Goal: Task Accomplishment & Management: Complete application form

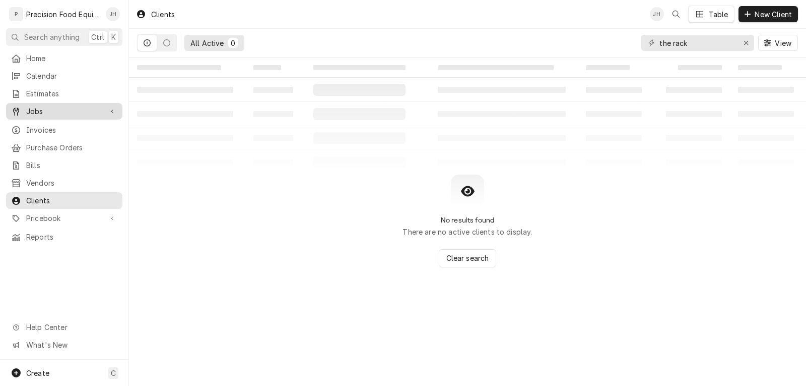
click at [48, 106] on span "Jobs" at bounding box center [64, 111] width 76 height 11
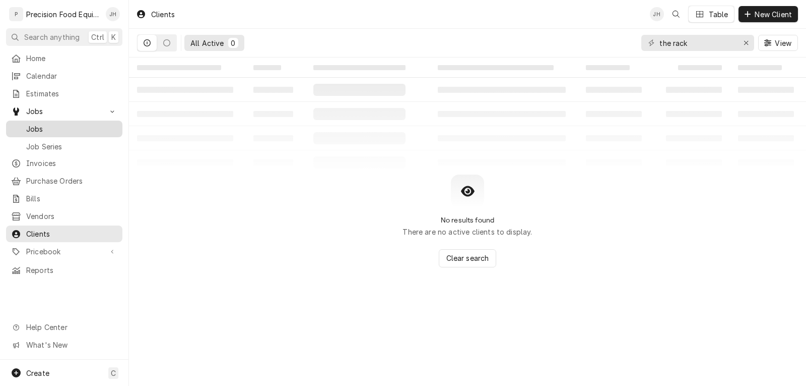
click at [76, 130] on span "Jobs" at bounding box center [71, 128] width 91 height 11
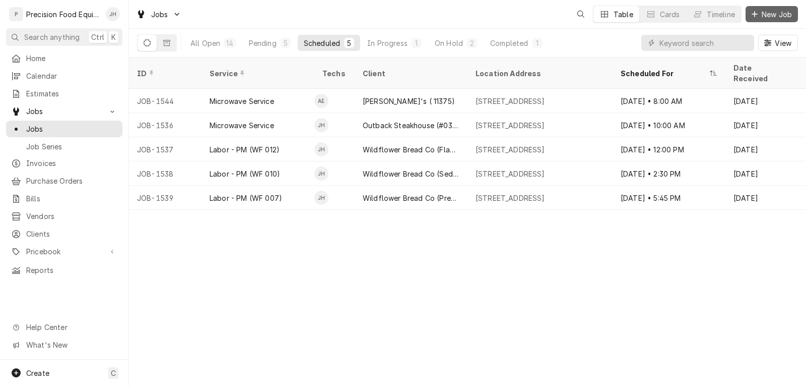
click at [771, 16] on span "New Job" at bounding box center [777, 14] width 34 height 11
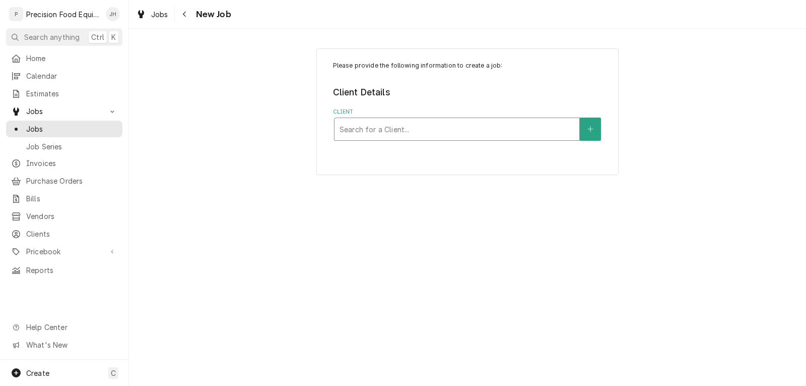
click at [389, 135] on div "Client" at bounding box center [457, 129] width 235 height 18
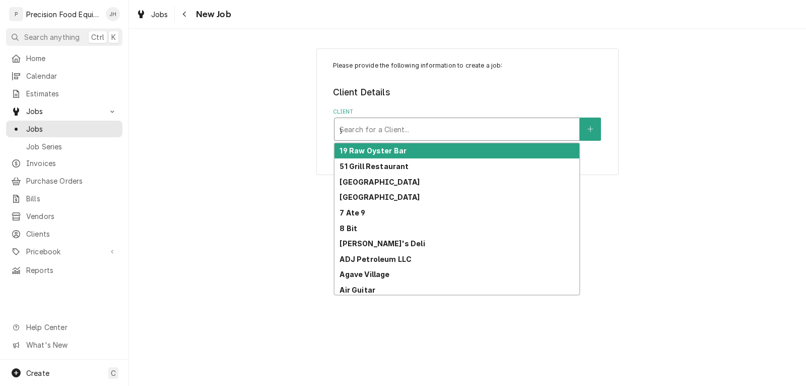
type input "yc"
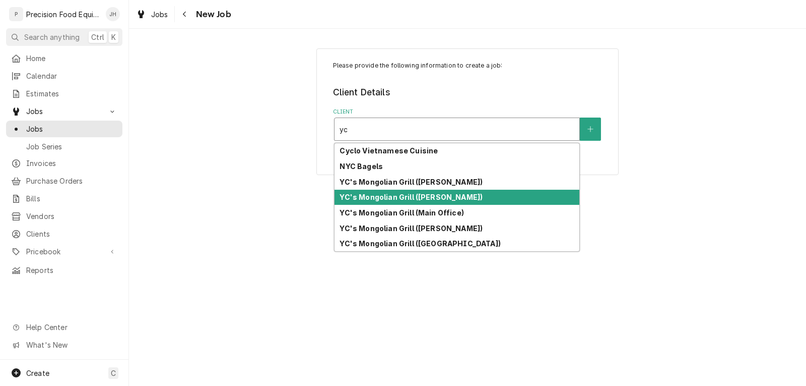
click at [423, 198] on strong "YC's Mongolian Grill ([PERSON_NAME])" at bounding box center [411, 197] width 143 height 9
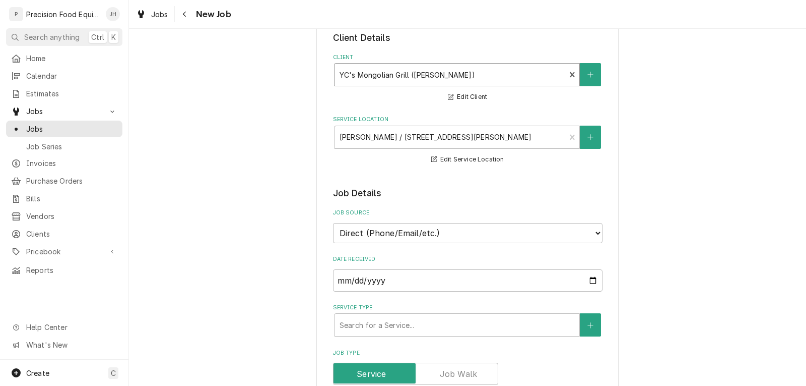
scroll to position [202, 0]
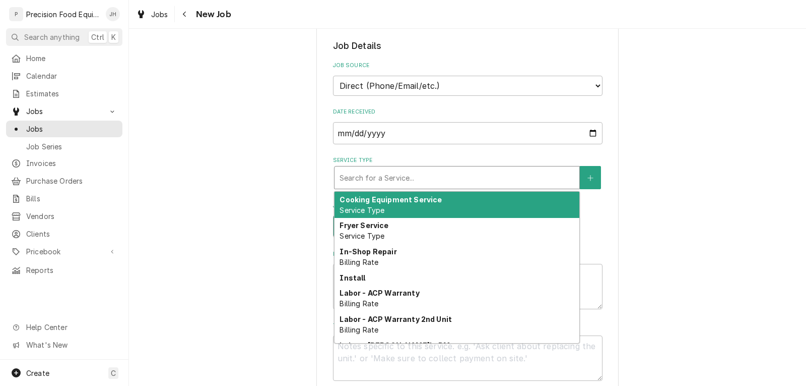
click at [413, 183] on div "Service Type" at bounding box center [457, 177] width 235 height 18
type textarea "x"
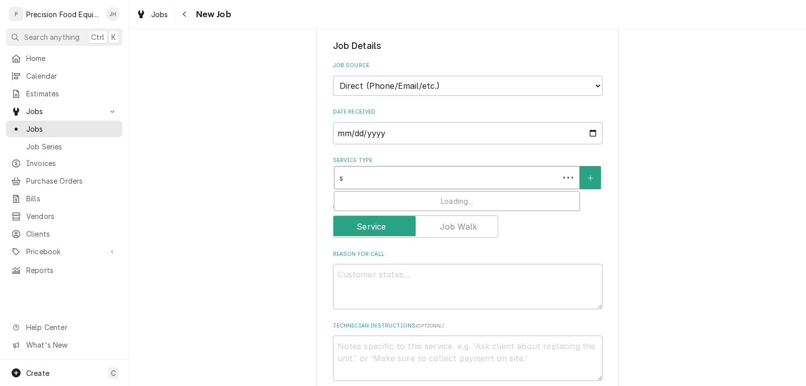
type input "sl"
type textarea "x"
type input "sli"
type textarea "x"
type input "slic"
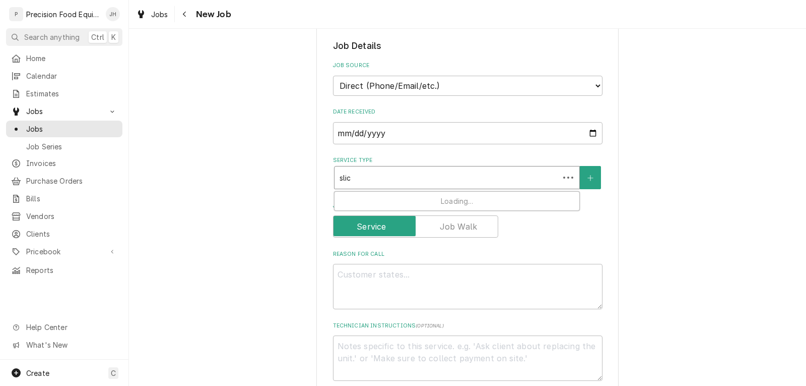
type textarea "x"
type input "slice"
type textarea "x"
type input "slicer"
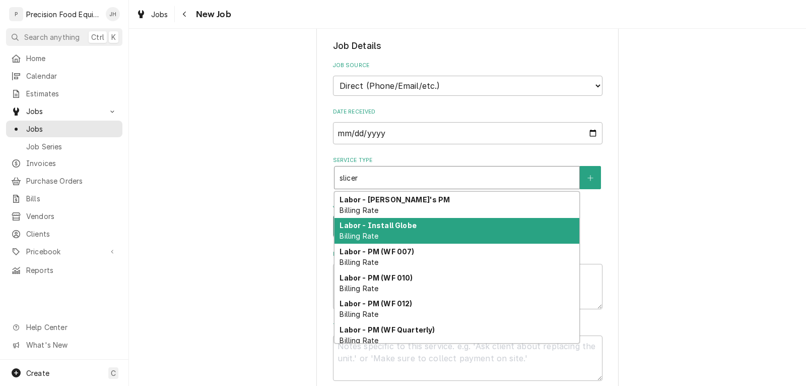
scroll to position [31, 0]
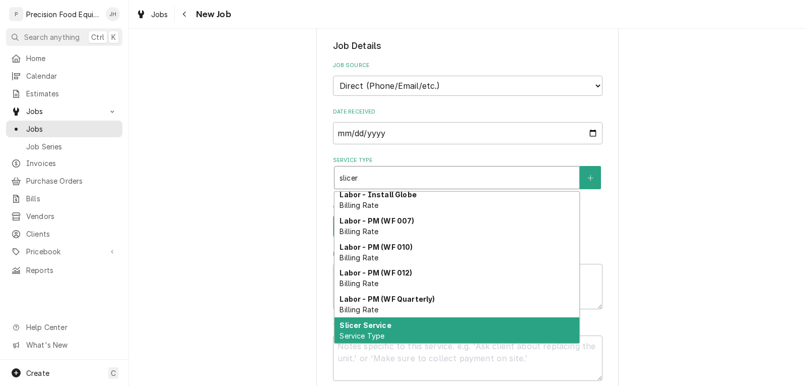
click at [426, 324] on div "Slicer Service Service Type" at bounding box center [457, 330] width 245 height 26
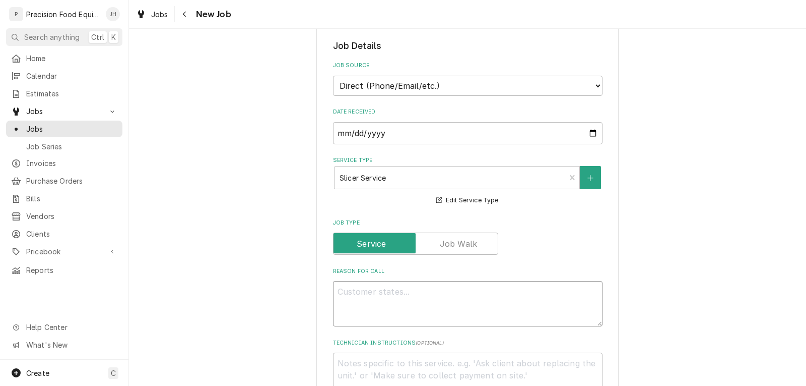
click at [353, 297] on textarea "Reason For Call" at bounding box center [468, 303] width 270 height 45
type textarea "x"
type textarea "M"
type textarea "x"
type textarea "Me"
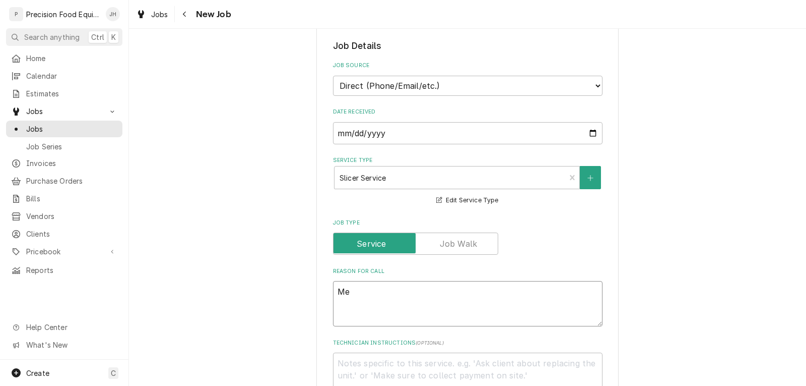
type textarea "x"
type textarea "Mea"
type textarea "x"
type textarea "Meat"
type textarea "x"
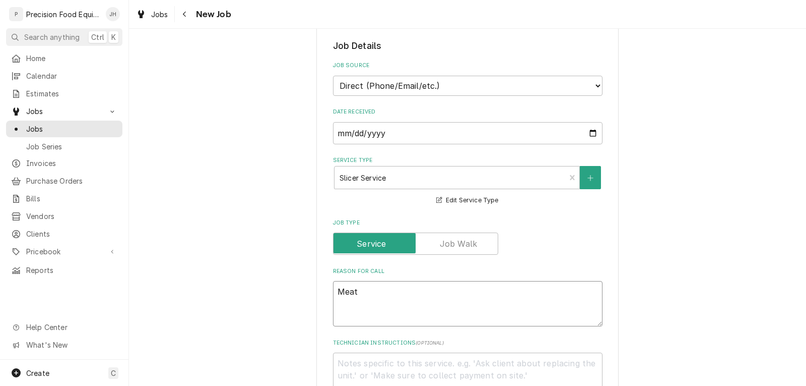
type textarea "Meat"
type textarea "x"
type textarea "Meat s"
type textarea "x"
type textarea "Meat sl"
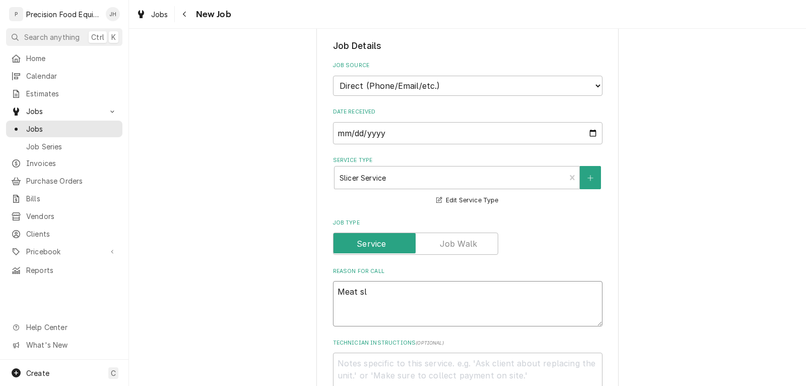
type textarea "x"
type textarea "Meat sli"
type textarea "x"
type textarea "Meat slic"
type textarea "x"
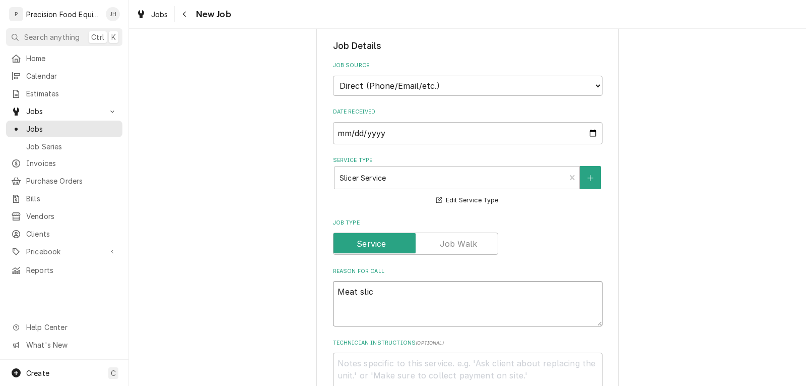
type textarea "Meat slice"
type textarea "x"
type textarea "Meat slicer"
type textarea "x"
type textarea "Meat slicer"
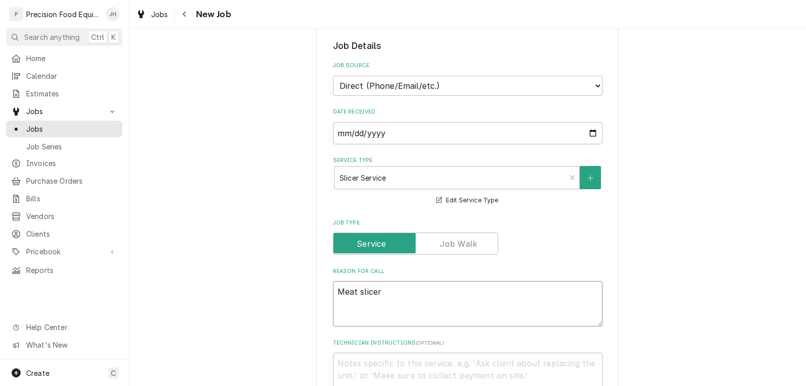
type textarea "x"
type textarea "Meat slicer n"
type textarea "x"
type textarea "Meat slicer no"
type textarea "x"
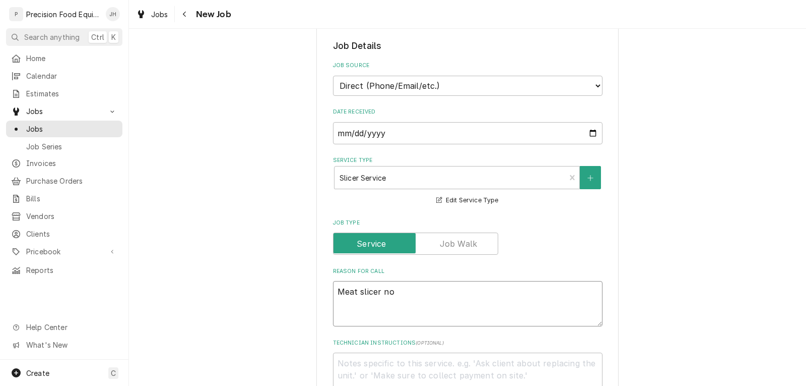
type textarea "Meat slicer not"
type textarea "x"
type textarea "Meat slicer not"
type textarea "x"
type textarea "Meat slicer not w"
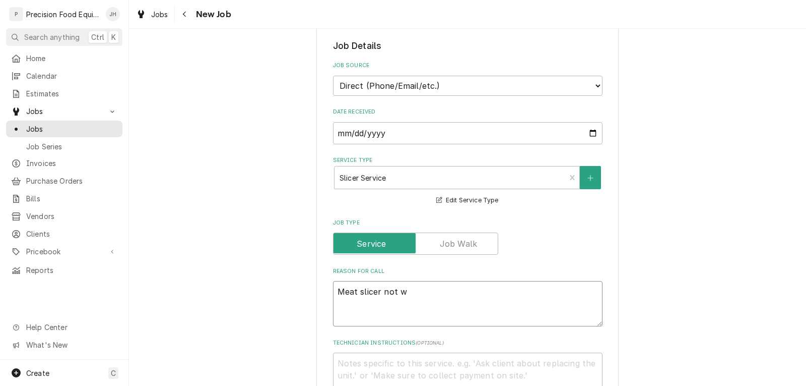
type textarea "x"
type textarea "Meat slicer not wo"
type textarea "x"
type textarea "Meat slicer not wor"
type textarea "x"
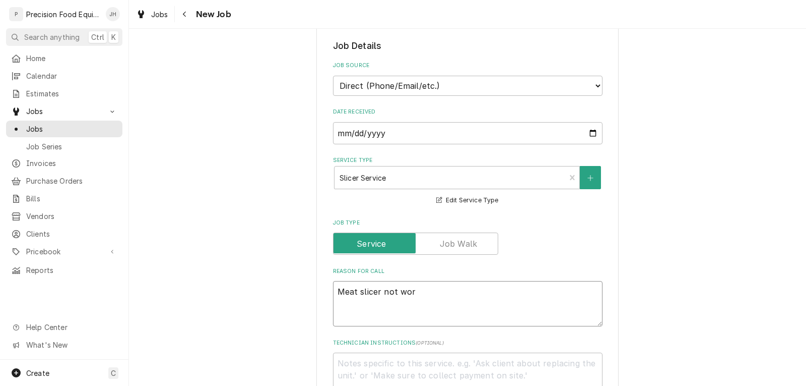
type textarea "Meat slicer not work"
type textarea "x"
type textarea "Meat slicer not worki"
type textarea "x"
type textarea "Meat slicer not workin"
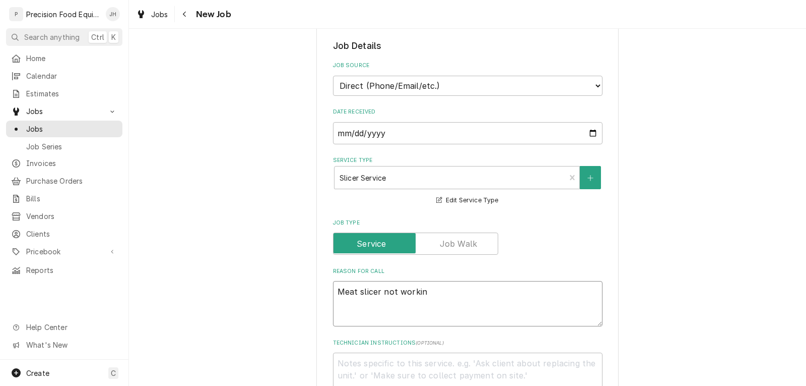
type textarea "x"
type textarea "Meat slicer not working"
type textarea "x"
type textarea "Meat slicer not working,"
type textarea "x"
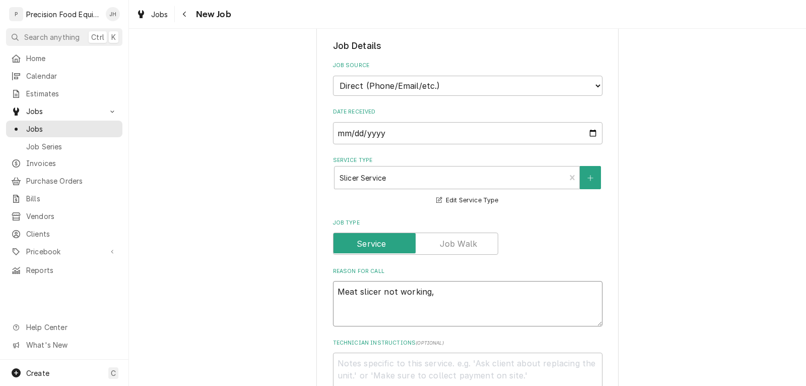
type textarea "Meat slicer not working,"
type textarea "x"
type textarea "Meat slicer not working, p"
type textarea "x"
type textarea "Meat slicer not working, po"
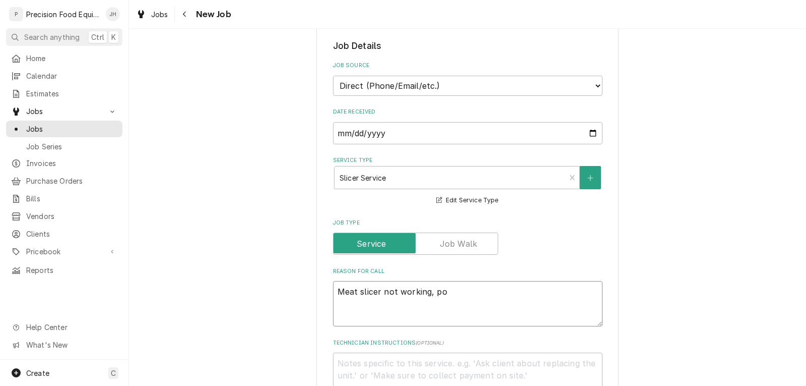
type textarea "x"
type textarea "Meat slicer not working, pos"
type textarea "x"
type textarea "Meat slicer not working, poss"
type textarea "x"
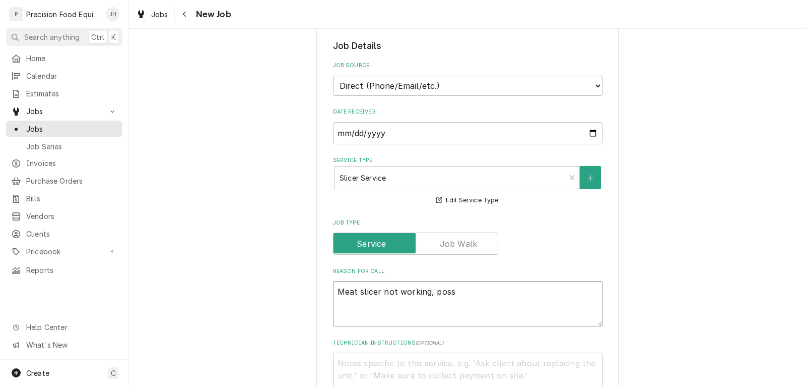
type textarea "Meat slicer not working, possi"
type textarea "x"
type textarea "Meat slicer not working, possib"
type textarea "x"
type textarea "Meat slicer not working, possibl"
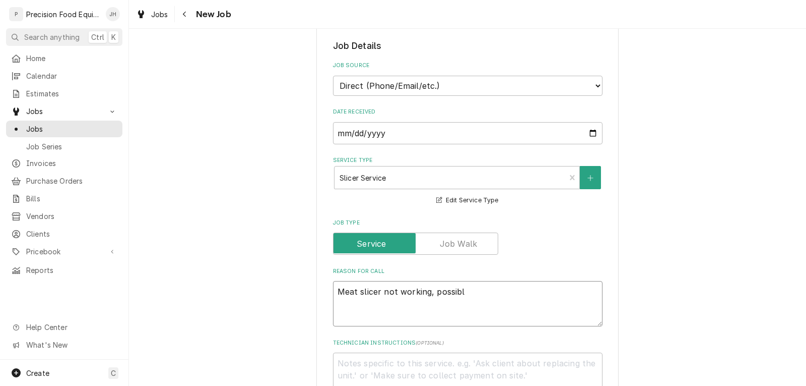
type textarea "x"
type textarea "Meat slicer not working, possible"
type textarea "x"
type textarea "Meat slicer not working, possible"
type textarea "x"
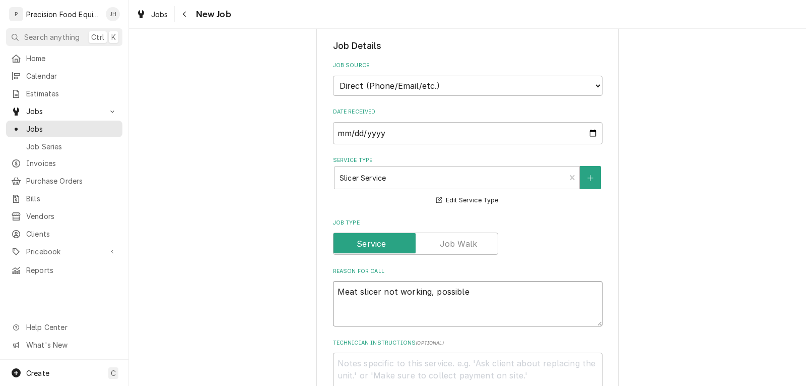
type textarea "Meat slicer not working, possible b"
type textarea "x"
type textarea "Meat slicer not working, possible be"
type textarea "x"
type textarea "Meat slicer not working, possible bel"
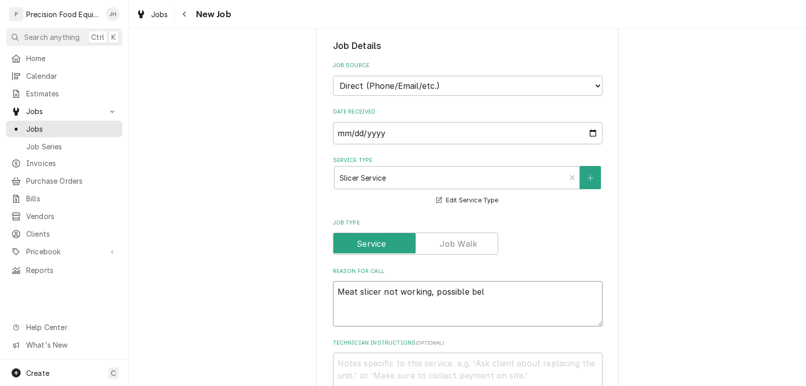
type textarea "x"
type textarea "Meat slicer not working, possible belt"
type textarea "x"
type textarea "Meat slicer not working, possible belt"
type textarea "x"
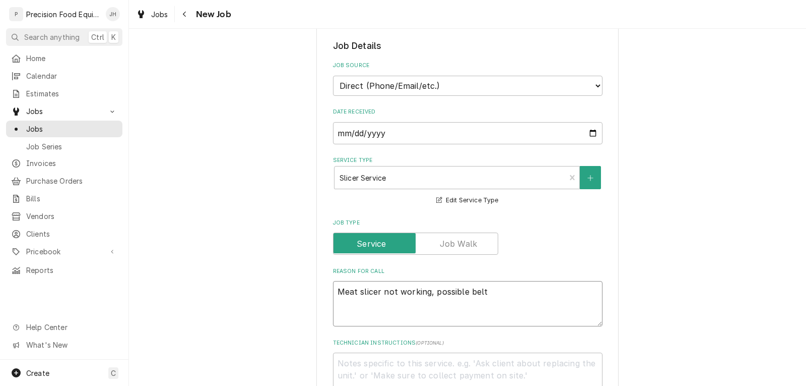
type textarea "Meat slicer not working, possible belt i"
type textarea "x"
type textarea "Meat slicer not working, possible belt is"
type textarea "x"
type textarea "Meat slicer not working, possible belt iss"
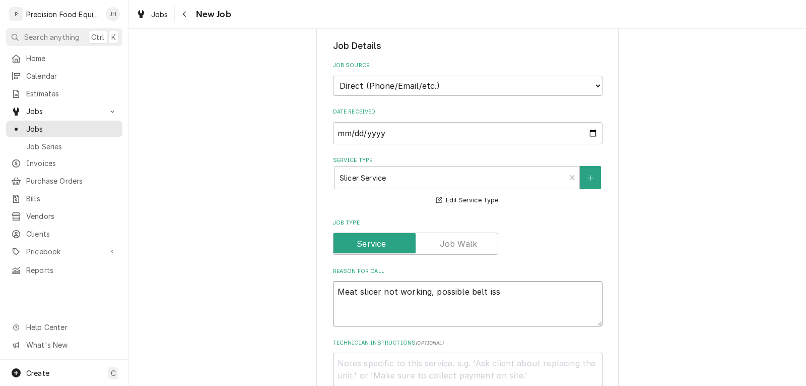
type textarea "x"
type textarea "Meat slicer not working, possible belt issu"
type textarea "x"
type textarea "Meat slicer not working, possible belt issue"
type textarea "x"
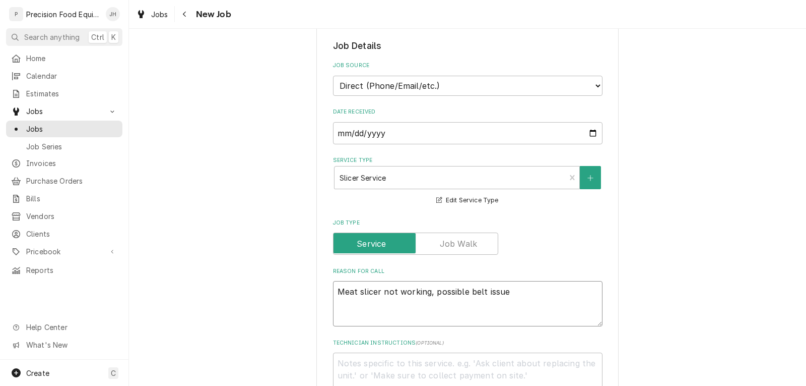
type textarea "Meat slicer not working, possible belt issues"
type textarea "x"
type textarea "Meat slicer not working, possible belt issue"
type textarea "x"
type textarea "Meat slicer not working, possible belt issue."
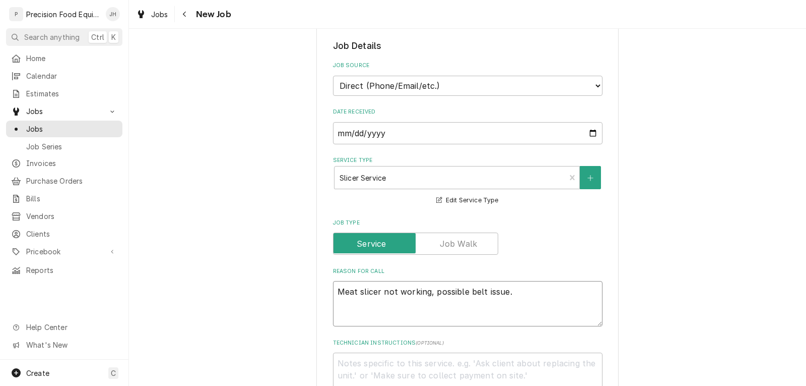
type textarea "x"
type textarea "Meat slicer not working, possible belt issue."
type textarea "x"
type textarea "Meat slicer not working, possible belt issue. P"
type textarea "x"
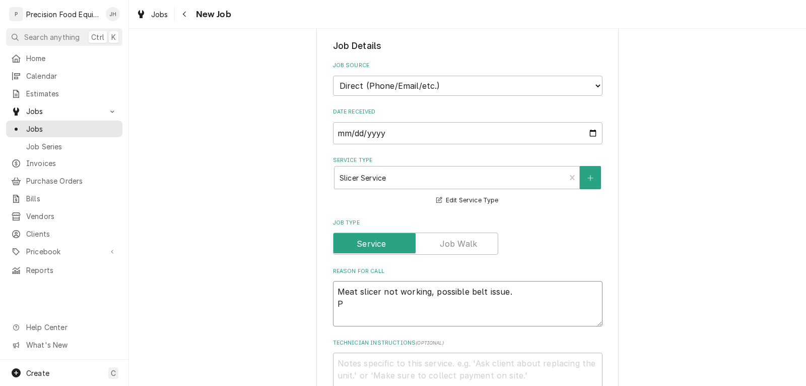
type textarea "Meat slicer not working, possible belt issue. Pr"
type textarea "x"
type textarea "Meat slicer not working, possible belt issue. Pre"
type textarea "x"
type textarea "Meat slicer not working, possible belt issue. Prev"
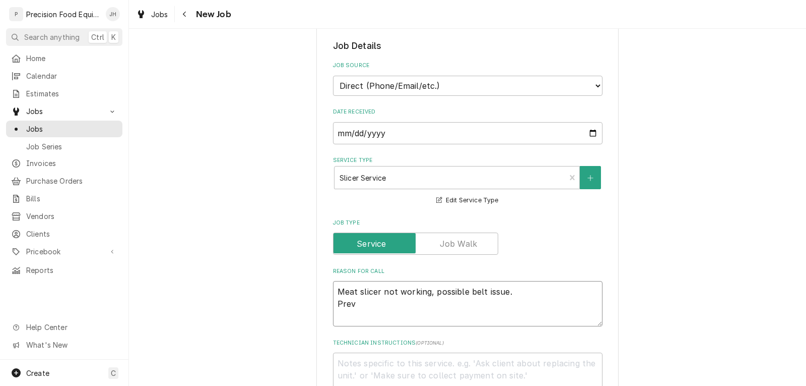
type textarea "x"
type textarea "Meat slicer not working, possible belt issue. Preve"
type textarea "x"
type textarea "Meat slicer not working, possible belt issue. Preven"
type textarea "x"
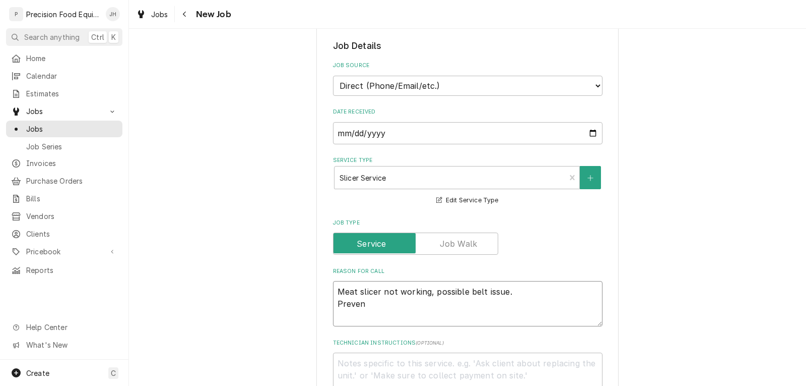
type textarea "Meat slicer not working, possible belt issue. Prevent"
type textarea "x"
type textarea "Meat slicer not working, possible belt issue. Preventa"
type textarea "x"
type textarea "Meat slicer not working, possible belt issue. Preventat"
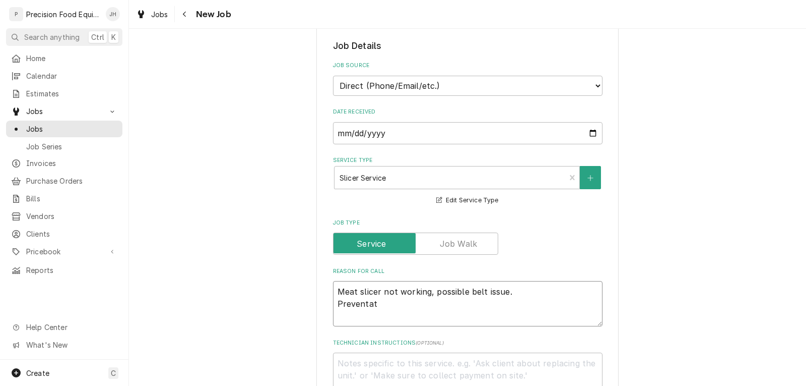
type textarea "x"
type textarea "Meat slicer not working, possible belt issue. Preventati"
type textarea "x"
type textarea "Meat slicer not working, possible belt issue. Preventativ"
type textarea "x"
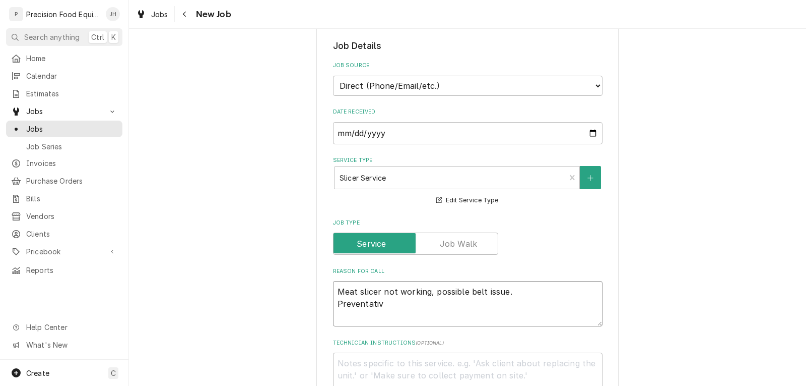
type textarea "Meat slicer not working, possible belt issue. Preventative"
type textarea "x"
type textarea "Meat slicer not working, possible belt issue. Preventative"
type textarea "x"
type textarea "Meat slicer not working, possible belt issue. Preventative m"
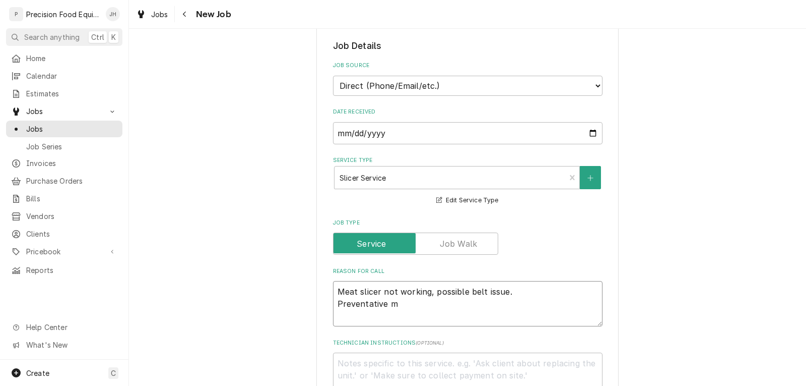
type textarea "x"
type textarea "Meat slicer not working, possible belt issue. Preventative ma"
type textarea "x"
type textarea "Meat slicer not working, possible belt issue. Preventative mai"
type textarea "x"
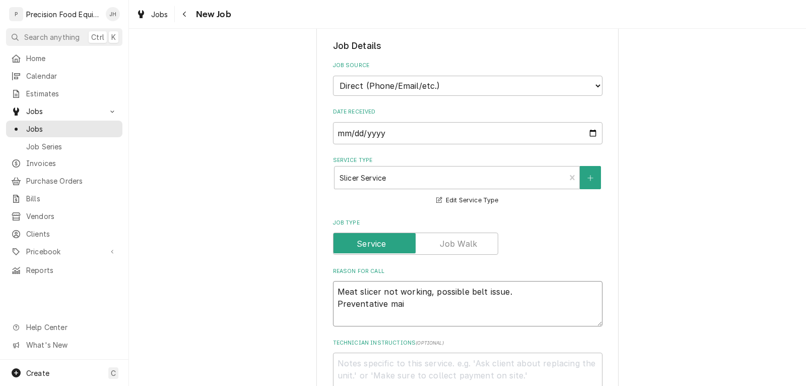
type textarea "Meat slicer not working, possible belt issue. Preventative main"
type textarea "x"
type textarea "Meat slicer not working, possible belt issue. Preventative maint"
type textarea "x"
type textarea "Meat slicer not working, possible belt issue. Preventative mainte"
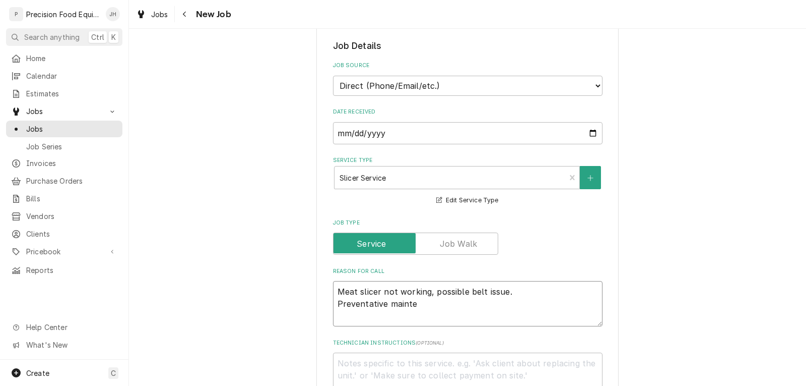
type textarea "x"
type textarea "Meat slicer not working, possible belt issue. Preventative mainten"
type textarea "x"
type textarea "Meat slicer not working, possible belt issue. Preventative maintena"
type textarea "x"
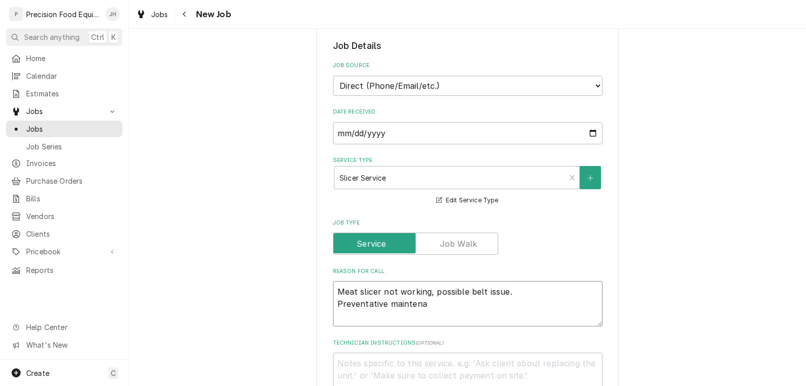
type textarea "Meat slicer not working, possible belt issue. Preventative maintenan"
type textarea "x"
type textarea "Meat slicer not working, possible belt issue. Preventative maintenanc"
type textarea "x"
type textarea "Meat slicer not working, possible belt issue. Preventative maintenance"
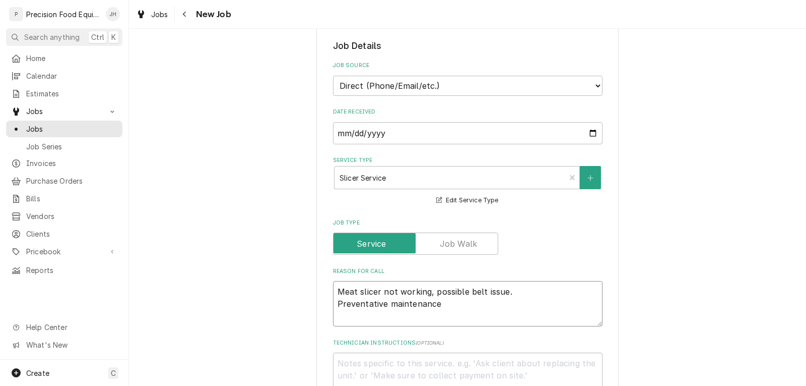
type textarea "x"
type textarea "Meat slicer not working, possible belt issue. Preventative maintenance"
type textarea "x"
type textarea "Meat slicer not working, possible belt issue. Preventative maintenance o"
type textarea "x"
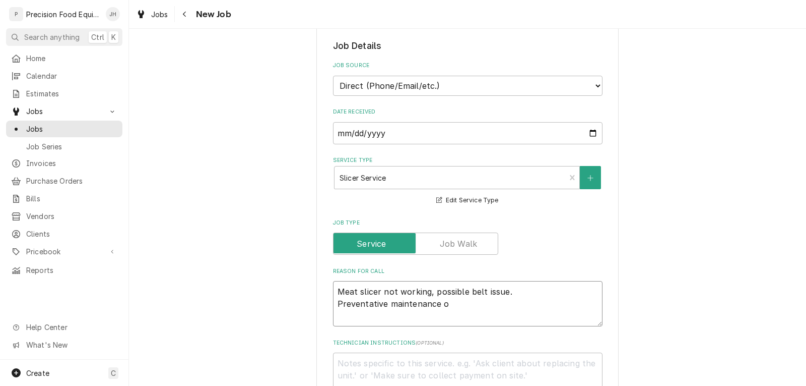
type textarea "Meat slicer not working, possible belt issue. Preventative maintenance on"
type textarea "x"
type textarea "Meat slicer not working, possible belt issue. Preventative maintenance on"
type textarea "x"
type textarea "Meat slicer not working, possible belt issue. Preventative maintenance on s"
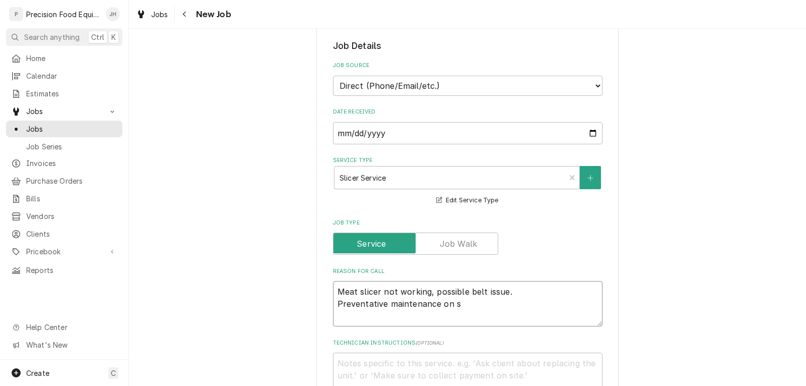
type textarea "x"
type textarea "Meat slicer not working, possible belt issue. Preventative maintenance on"
type textarea "x"
type textarea "Meat slicer not working, possible belt issue. Preventative maintenance on a"
type textarea "x"
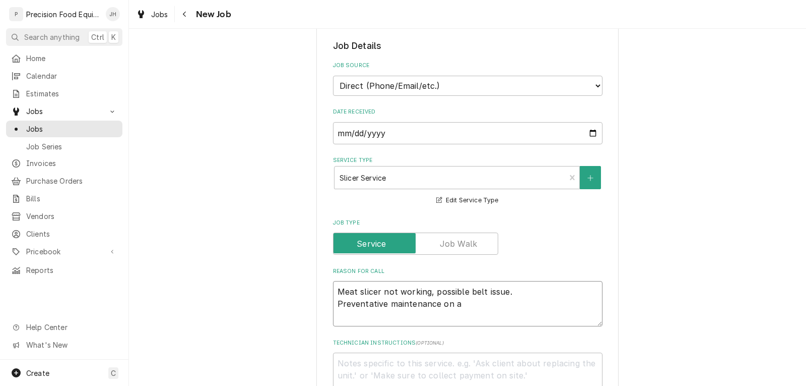
type textarea "Meat slicer not working, possible belt issue. Preventative maintenance on al"
type textarea "x"
type textarea "Meat slicer not working, possible belt issue. Preventative maintenance on all"
type textarea "x"
type textarea "Meat slicer not working, possible belt issue. Preventative maintenance on all"
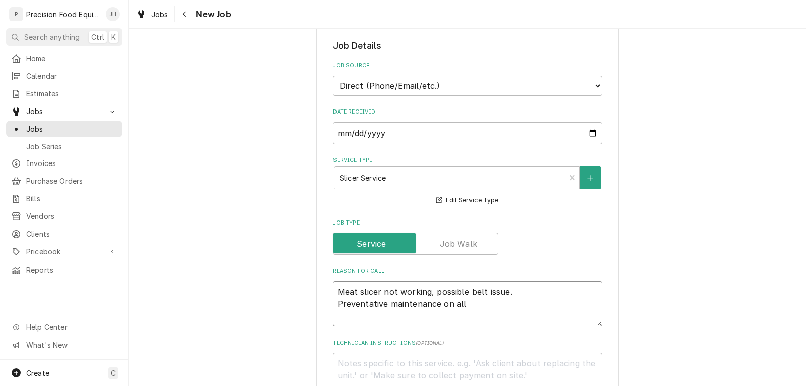
type textarea "x"
type textarea "Meat slicer not working, possible belt issue. Preventative maintenance on all o"
type textarea "x"
type textarea "Meat slicer not working, possible belt issue. Preventative maintenance on all of"
type textarea "x"
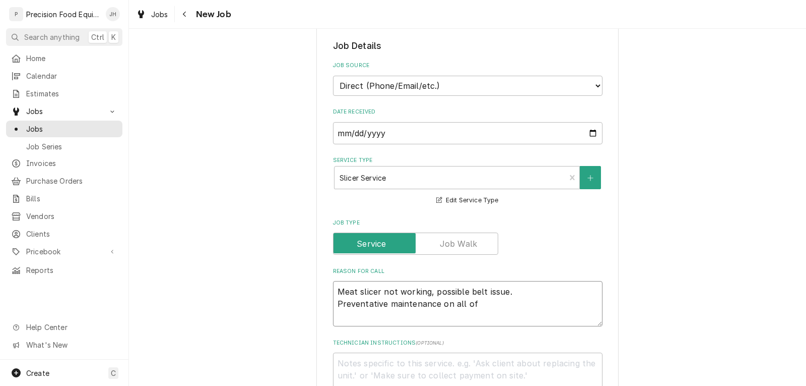
type textarea "Meat slicer not working, possible belt issue. Preventative maintenance on all of"
type textarea "x"
type textarea "Meat slicer not working, possible belt issue. Preventative maintenance on all o…"
type textarea "x"
type textarea "Meat slicer not working, possible belt issue. Preventative maintenance on all o…"
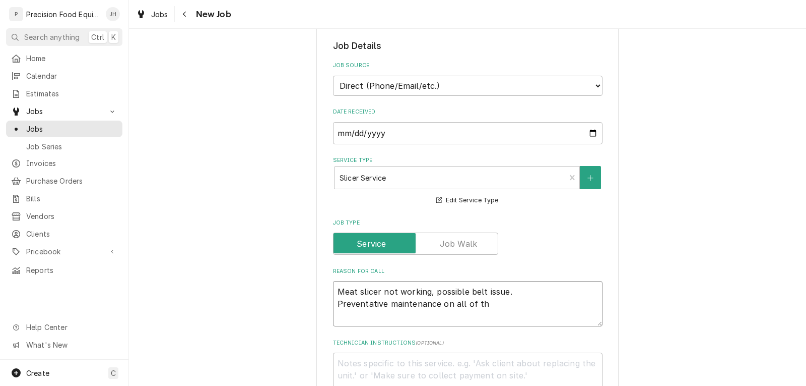
type textarea "x"
type textarea "Meat slicer not working, possible belt issue. Preventative maintenance on all o…"
type textarea "x"
type textarea "Meat slicer not working, possible belt issue. Preventative maintenance on all o…"
type textarea "x"
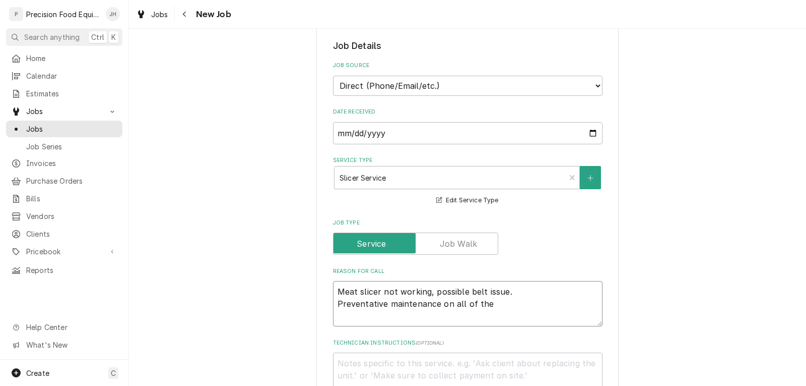
type textarea "Meat slicer not working, possible belt issue. Preventative maintenance on all o…"
type textarea "x"
type textarea "Meat slicer not working, possible belt issue. Preventative maintenance on all o…"
type textarea "x"
type textarea "Meat slicer not working, possible belt issue. Preventative maintenance on all o…"
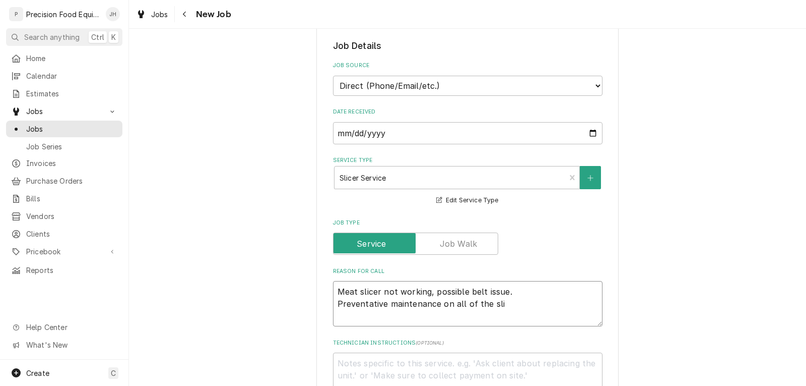
type textarea "x"
type textarea "Meat slicer not working, possible belt issue. Preventative maintenance on all o…"
type textarea "x"
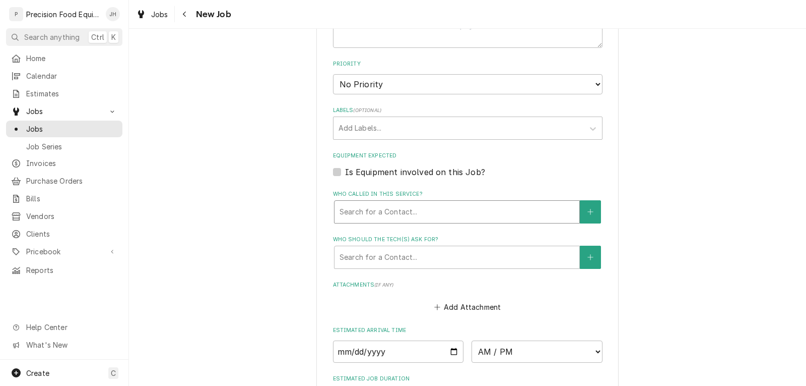
scroll to position [554, 0]
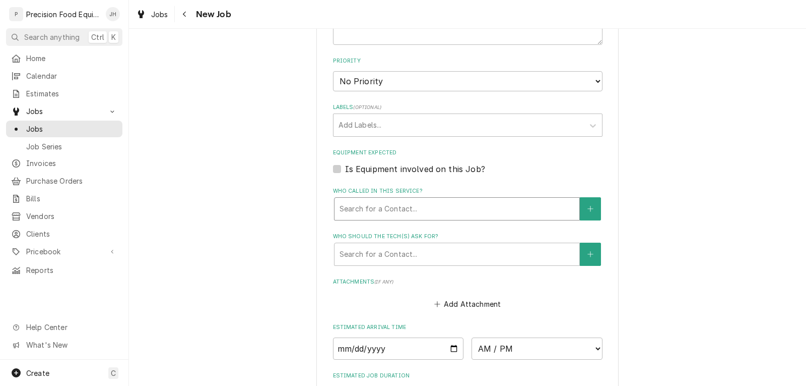
click at [400, 204] on div "Who called in this service?" at bounding box center [457, 209] width 235 height 18
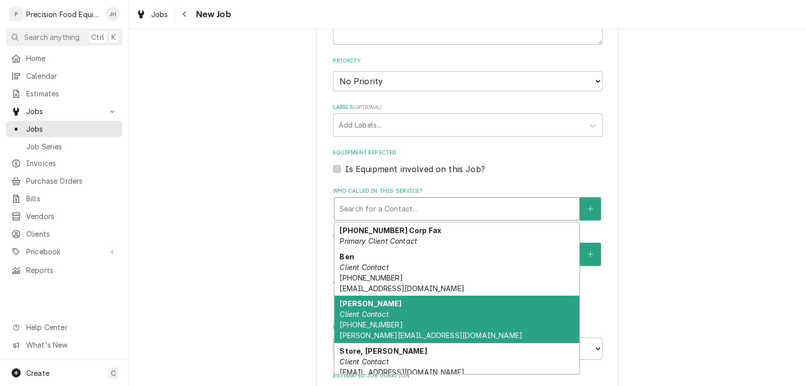
scroll to position [6, 0]
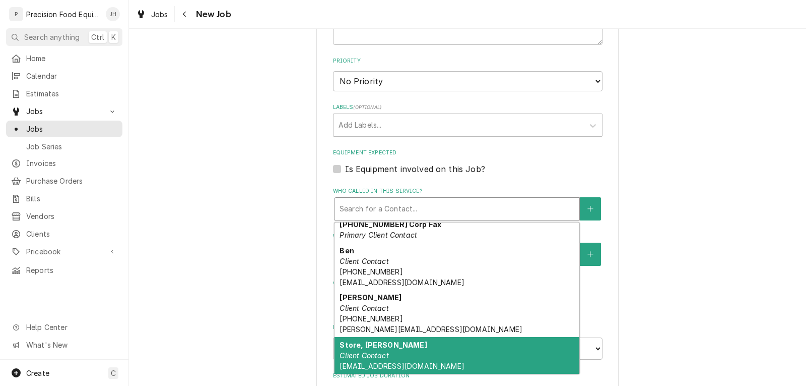
click at [412, 355] on div "Store, Raul Client Contact gateway@ycmongo.net" at bounding box center [457, 355] width 245 height 37
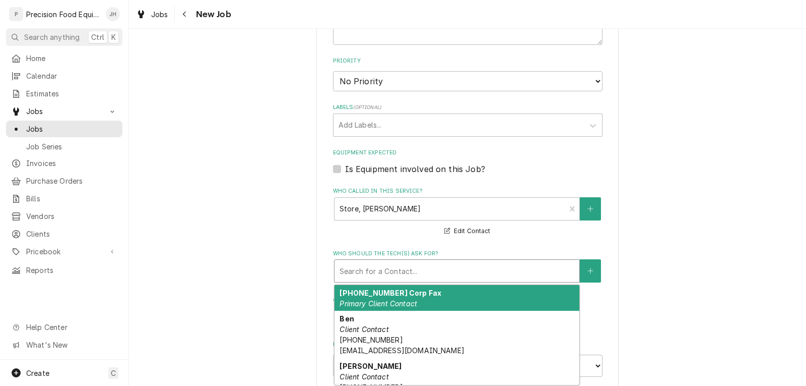
click at [404, 274] on div "Who should the tech(s) ask for?" at bounding box center [457, 271] width 235 height 18
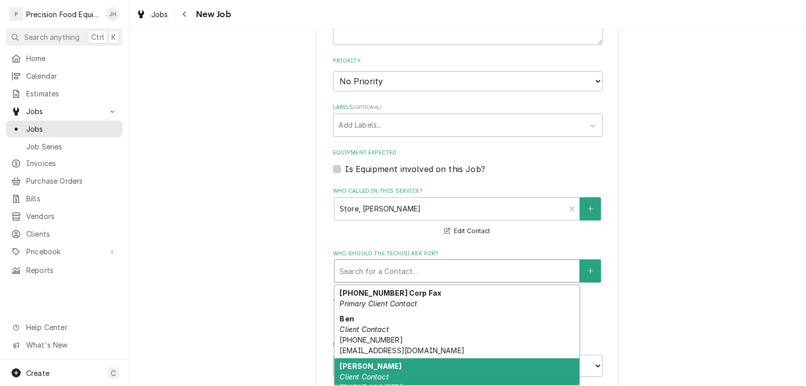
scroll to position [57, 0]
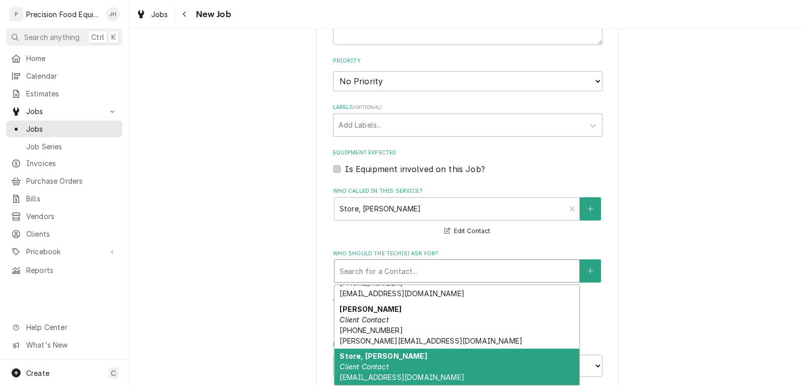
click at [396, 366] on div "Store, Raul Client Contact gateway@ycmongo.net" at bounding box center [457, 366] width 245 height 37
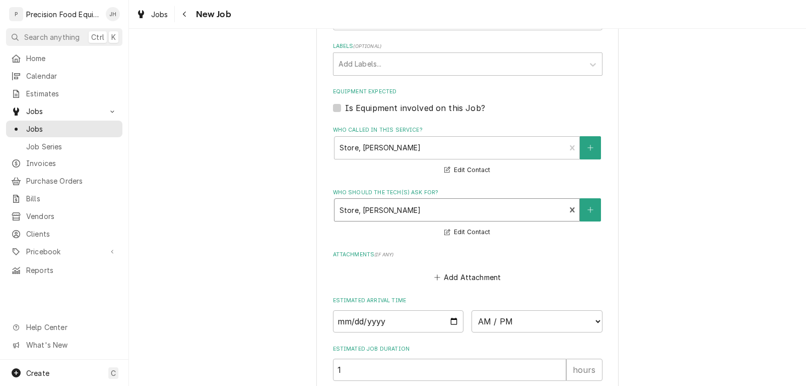
scroll to position [743, 0]
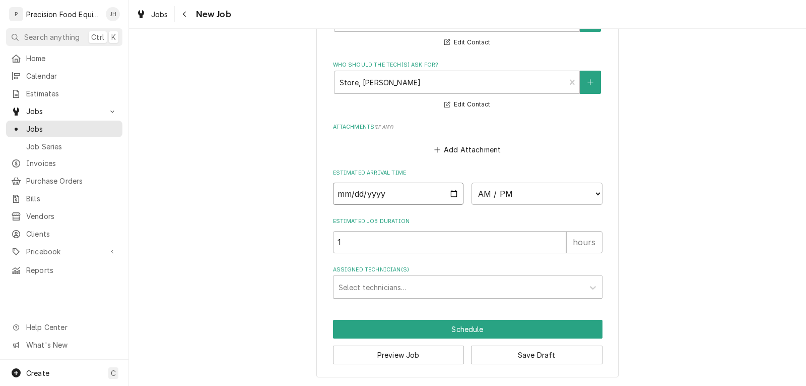
click at [448, 193] on input "Date" at bounding box center [398, 193] width 131 height 22
click at [537, 194] on select "AM / PM 6:00 AM 6:15 AM 6:30 AM 6:45 AM 7:00 AM 7:15 AM 7:30 AM 7:45 AM 8:00 AM…" at bounding box center [537, 193] width 131 height 22
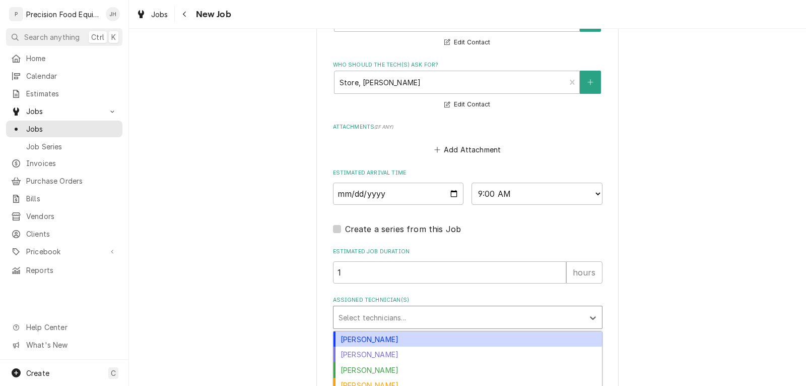
click at [362, 322] on div "Assigned Technician(s)" at bounding box center [459, 317] width 240 height 18
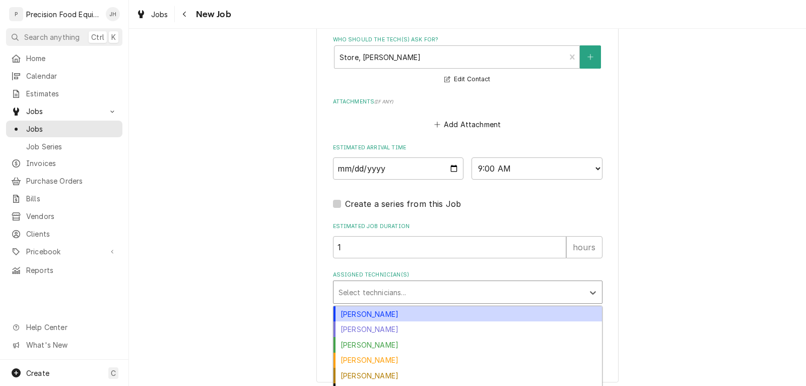
scroll to position [782, 0]
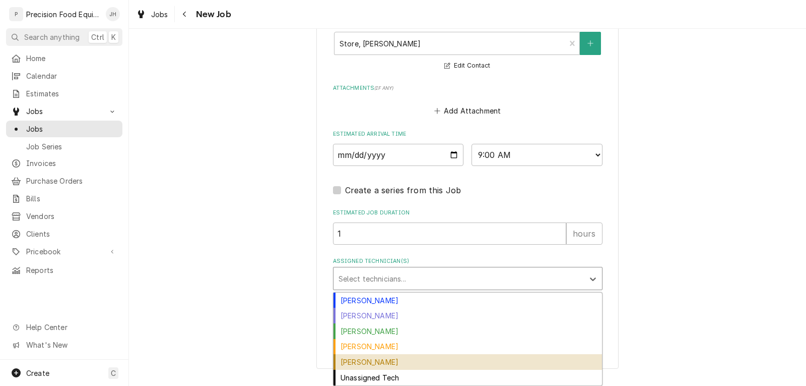
click at [396, 365] on div "Pete Nielson" at bounding box center [468, 362] width 269 height 16
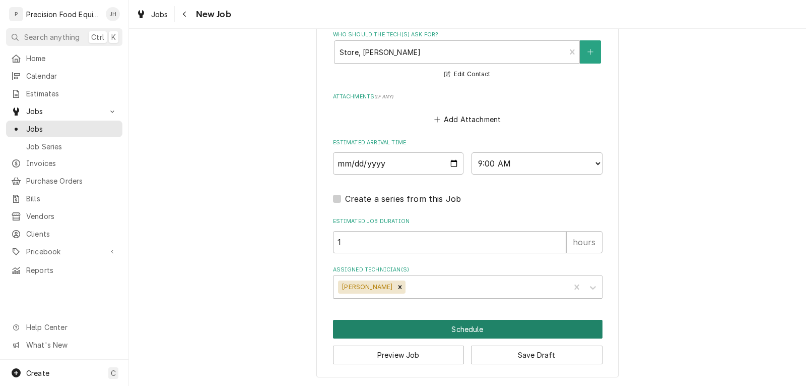
click at [460, 332] on button "Schedule" at bounding box center [468, 329] width 270 height 19
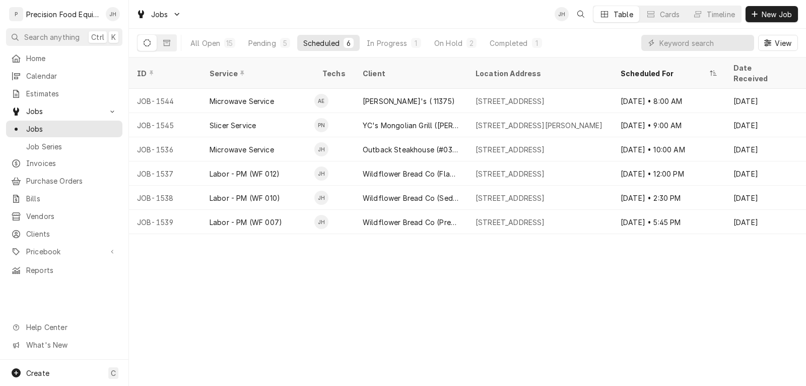
click at [311, 298] on div "ID Service Techs Client Location Address Scheduled For Date Received Status Loc…" at bounding box center [467, 221] width 677 height 328
click at [469, 308] on div "ID Service Techs Client Location Address Scheduled For Date Received Status Loc…" at bounding box center [467, 221] width 677 height 328
